Goal: Information Seeking & Learning: Understand process/instructions

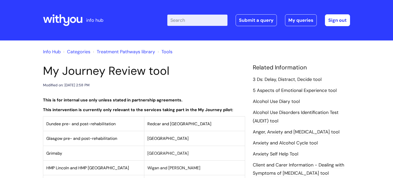
click at [202, 22] on input "Enter your search term here..." at bounding box center [197, 20] width 60 height 11
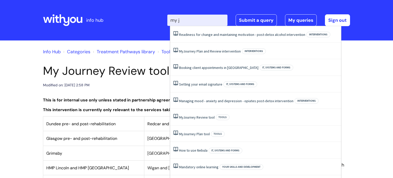
type input "my jo"
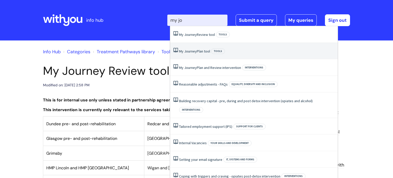
click at [206, 50] on link "My Journey Plan tool" at bounding box center [194, 51] width 31 height 5
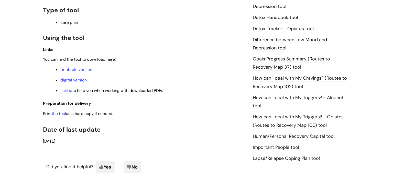
scroll to position [315, 0]
click at [65, 80] on link "digital version" at bounding box center [73, 79] width 26 height 5
